Goal: Task Accomplishment & Management: Use online tool/utility

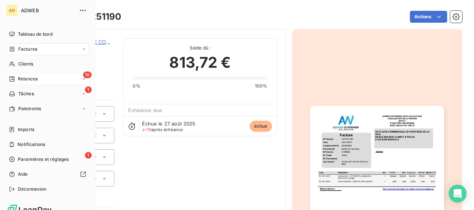
click at [21, 76] on span "Relances" at bounding box center [28, 79] width 20 height 7
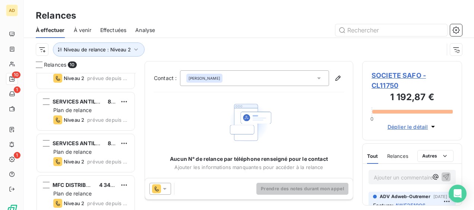
scroll to position [280, 0]
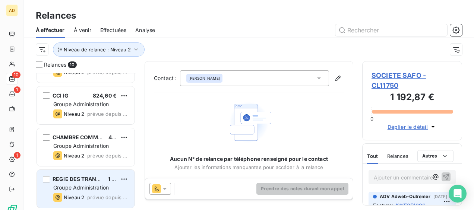
click at [106, 187] on span "Groupe Administration" at bounding box center [80, 187] width 55 height 6
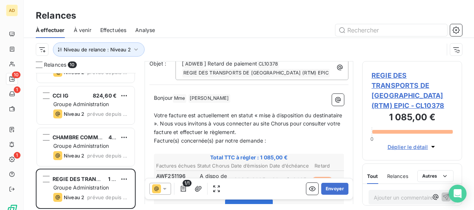
scroll to position [1, 0]
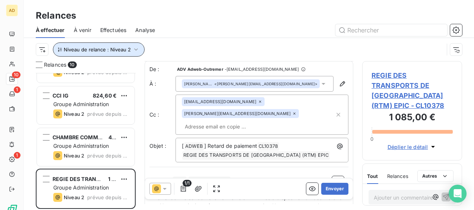
click at [61, 51] on icon "button" at bounding box center [60, 50] width 4 height 4
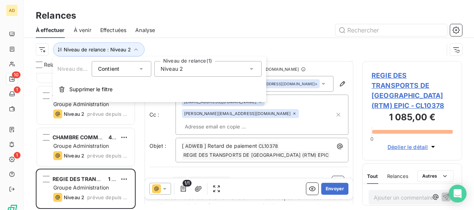
click at [252, 67] on icon at bounding box center [251, 68] width 7 height 7
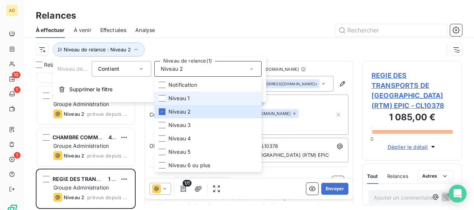
click at [177, 97] on span "Niveau 1" at bounding box center [178, 98] width 21 height 7
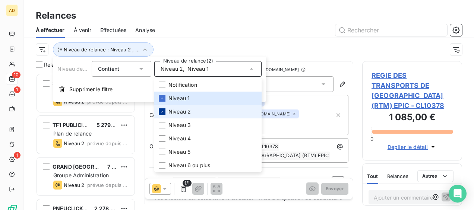
scroll to position [131, 94]
click at [165, 110] on div at bounding box center [162, 111] width 7 height 7
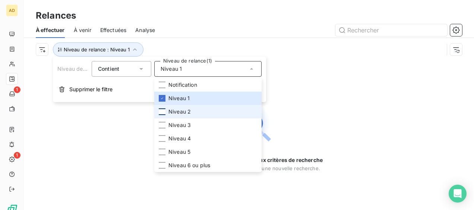
click at [162, 112] on div at bounding box center [162, 111] width 7 height 7
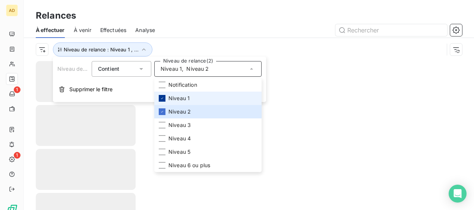
click at [162, 97] on icon at bounding box center [162, 98] width 4 height 4
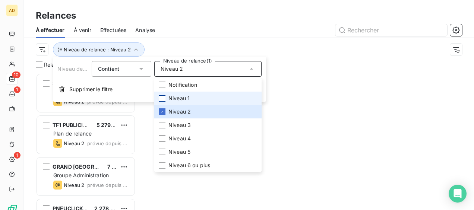
scroll to position [131, 94]
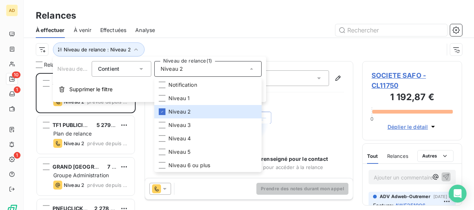
click at [201, 25] on div at bounding box center [313, 30] width 298 height 12
